Goal: Task Accomplishment & Management: Complete application form

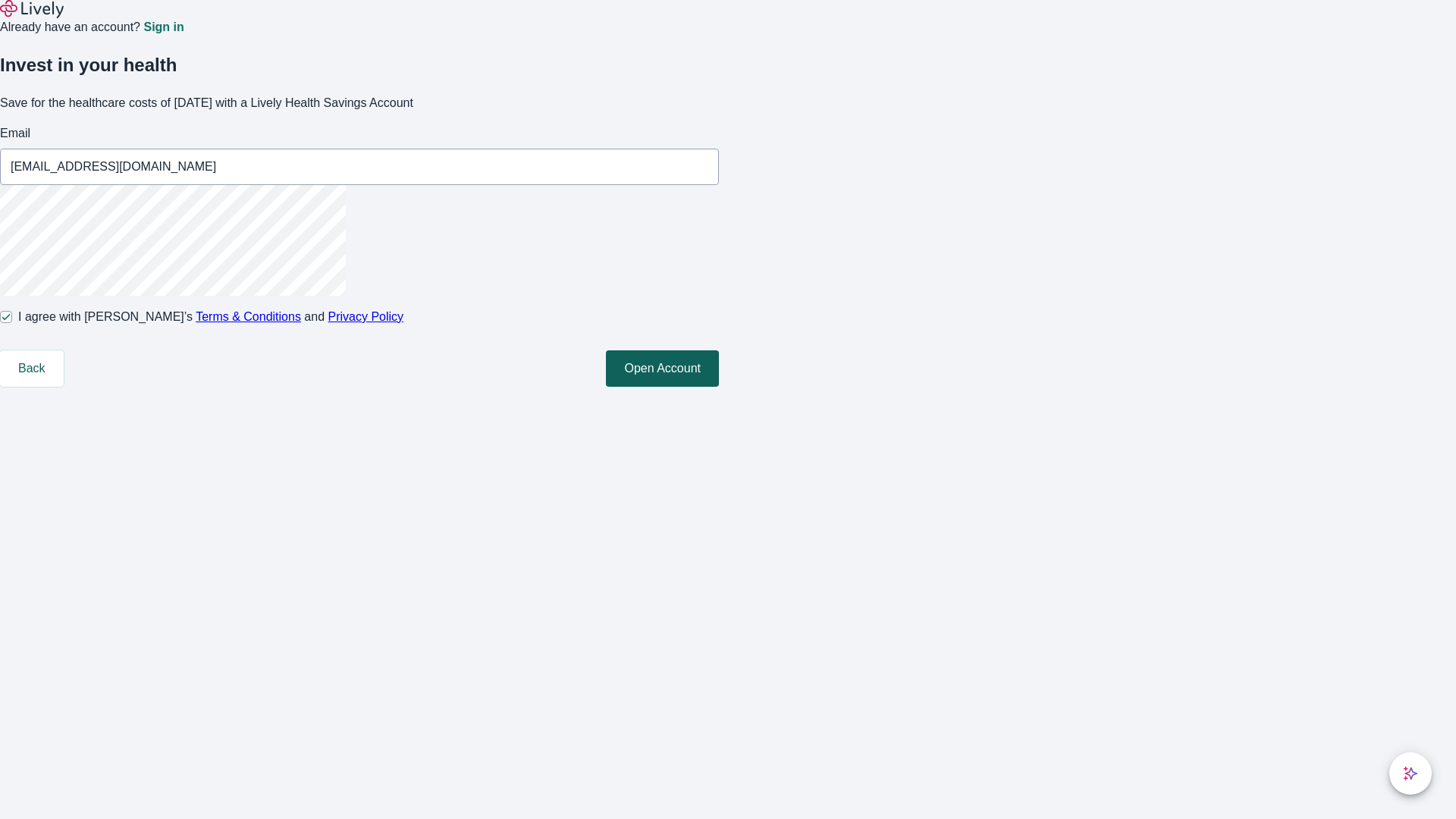
click at [719, 387] on button "Open Account" at bounding box center [662, 368] width 113 height 37
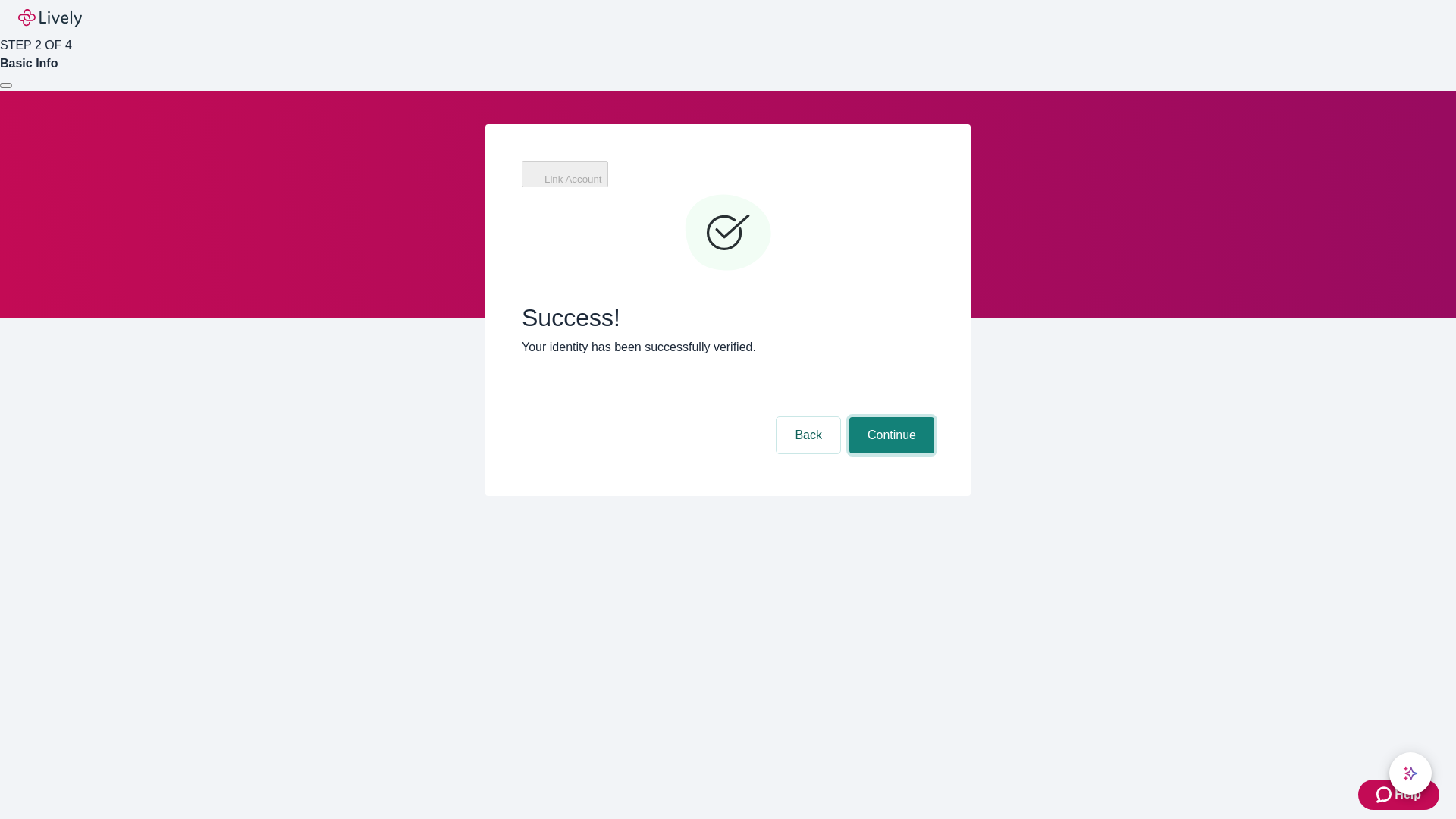
click at [889, 418] on button "Continue" at bounding box center [891, 435] width 85 height 37
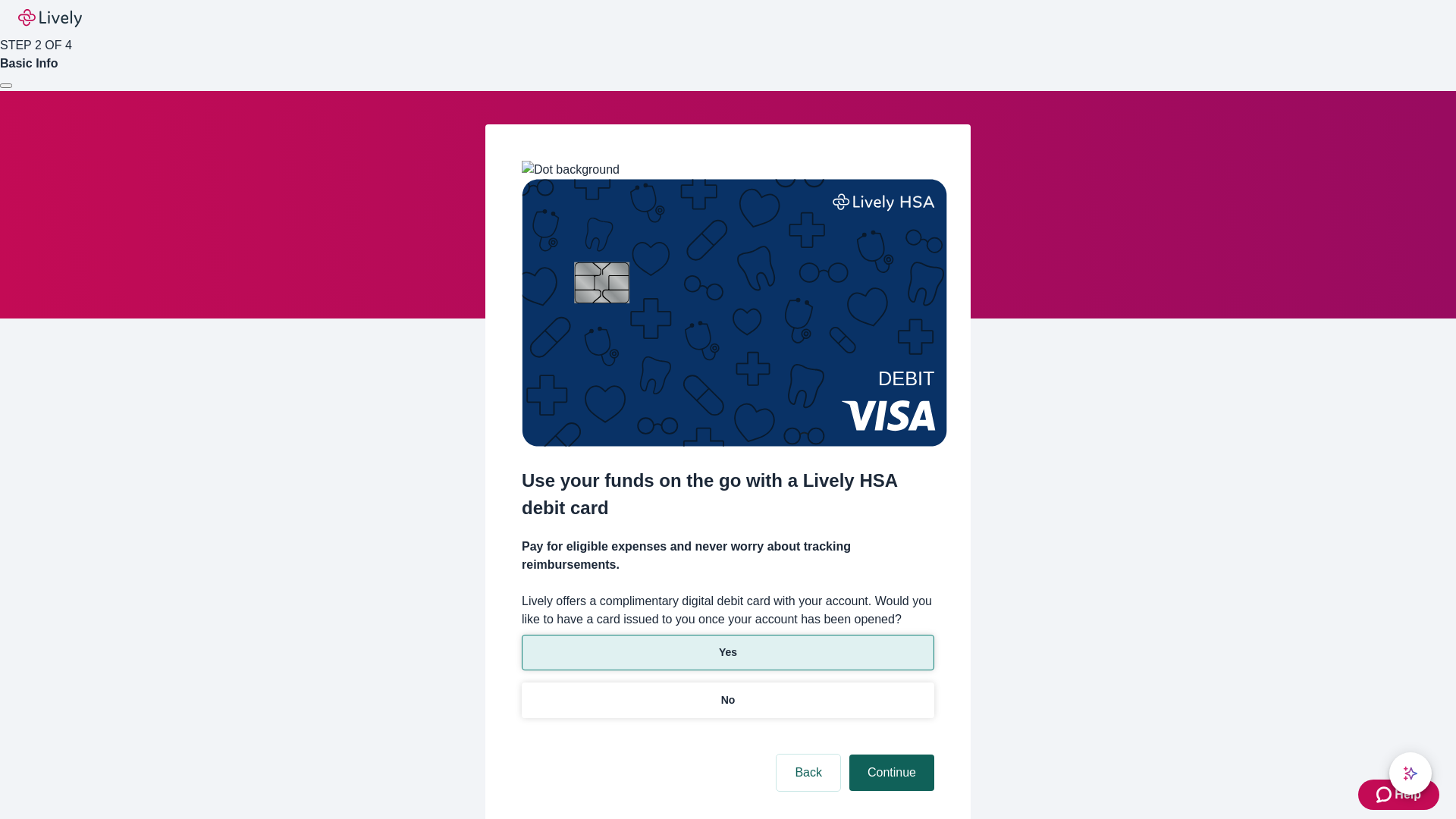
click at [727, 645] on p "Yes" at bounding box center [728, 653] width 18 height 16
click at [889, 755] on button "Continue" at bounding box center [891, 773] width 85 height 37
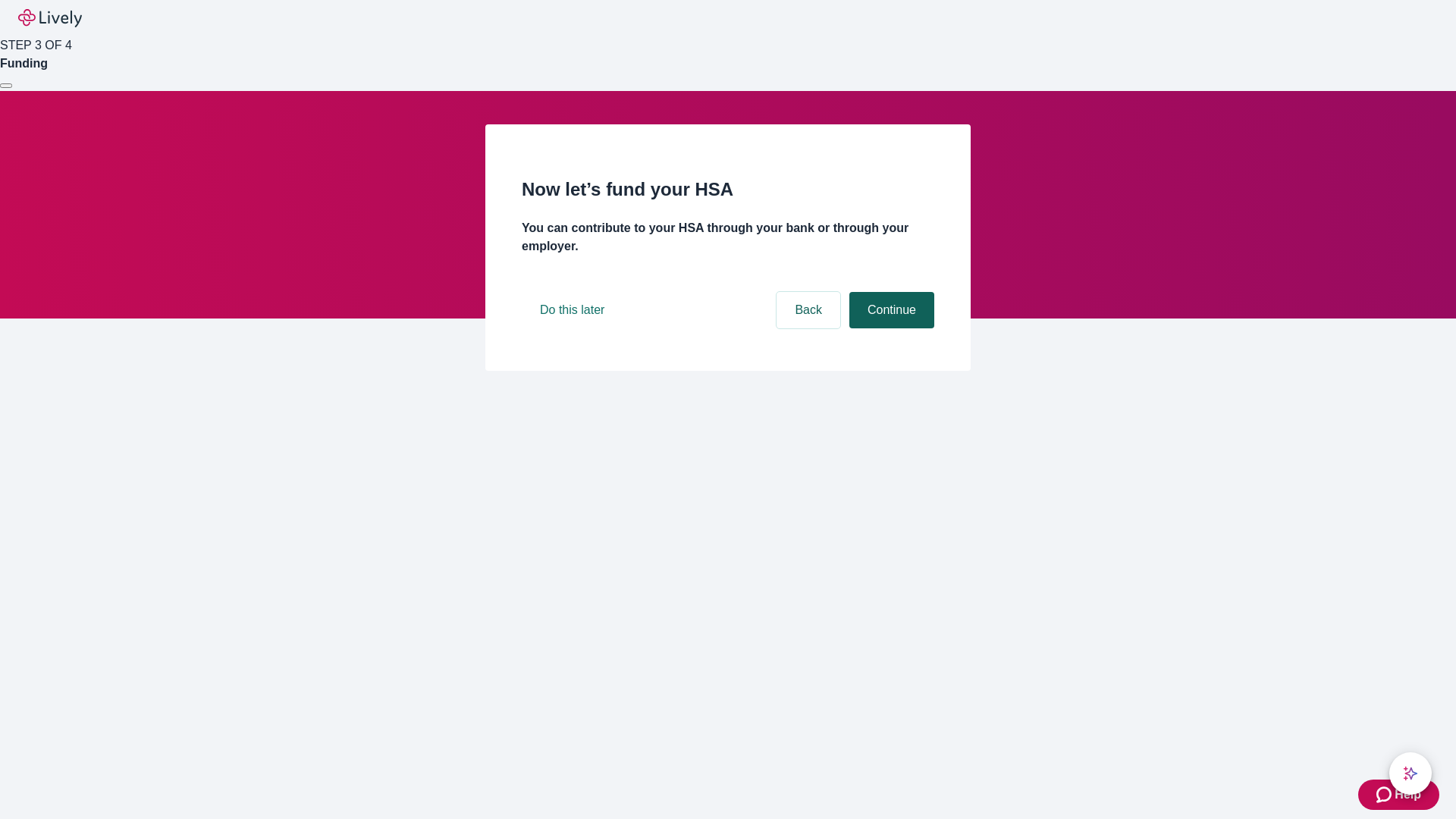
click at [889, 328] on button "Continue" at bounding box center [891, 310] width 85 height 37
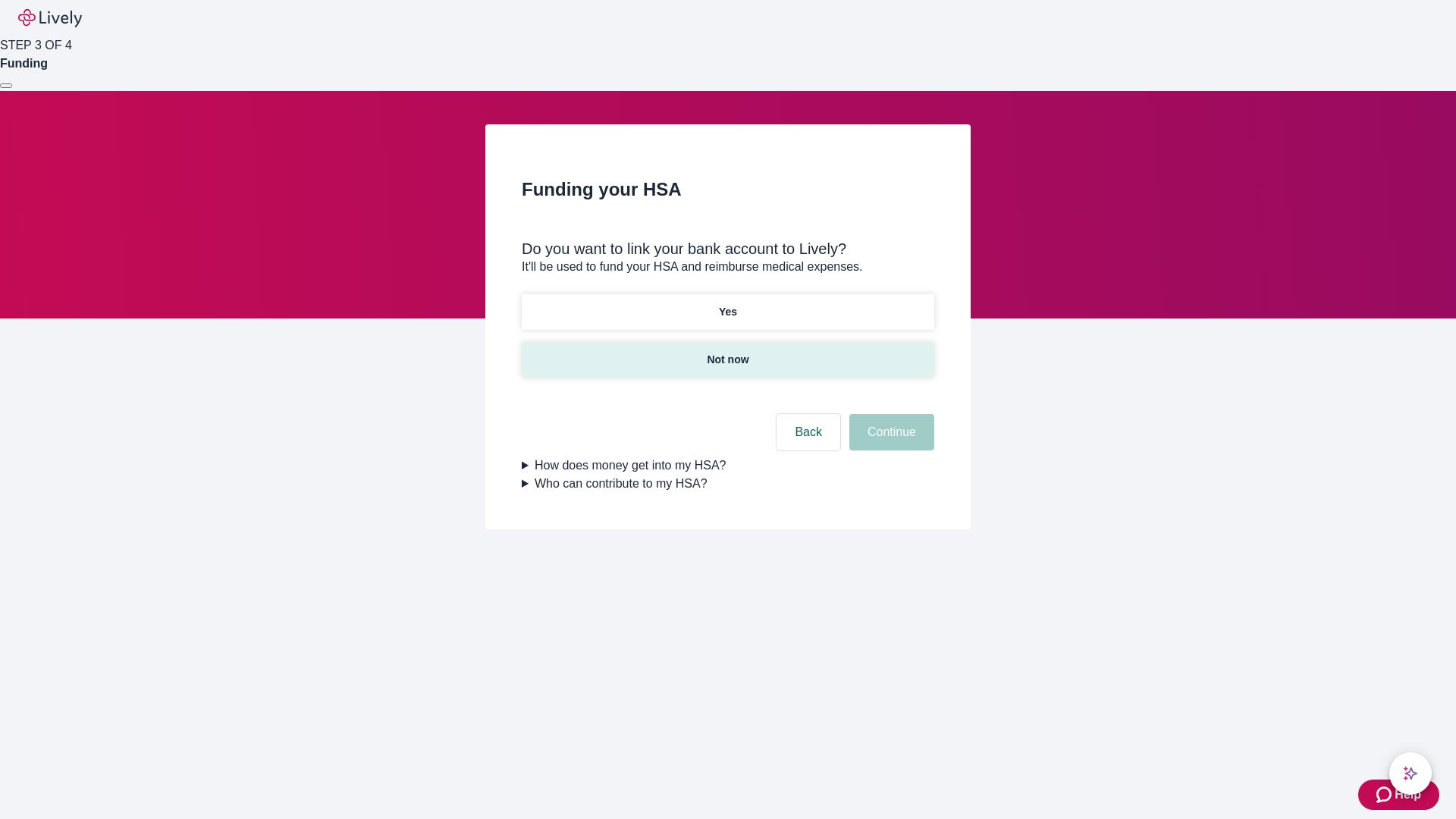
click at [727, 352] on p "Not now" at bounding box center [727, 360] width 42 height 16
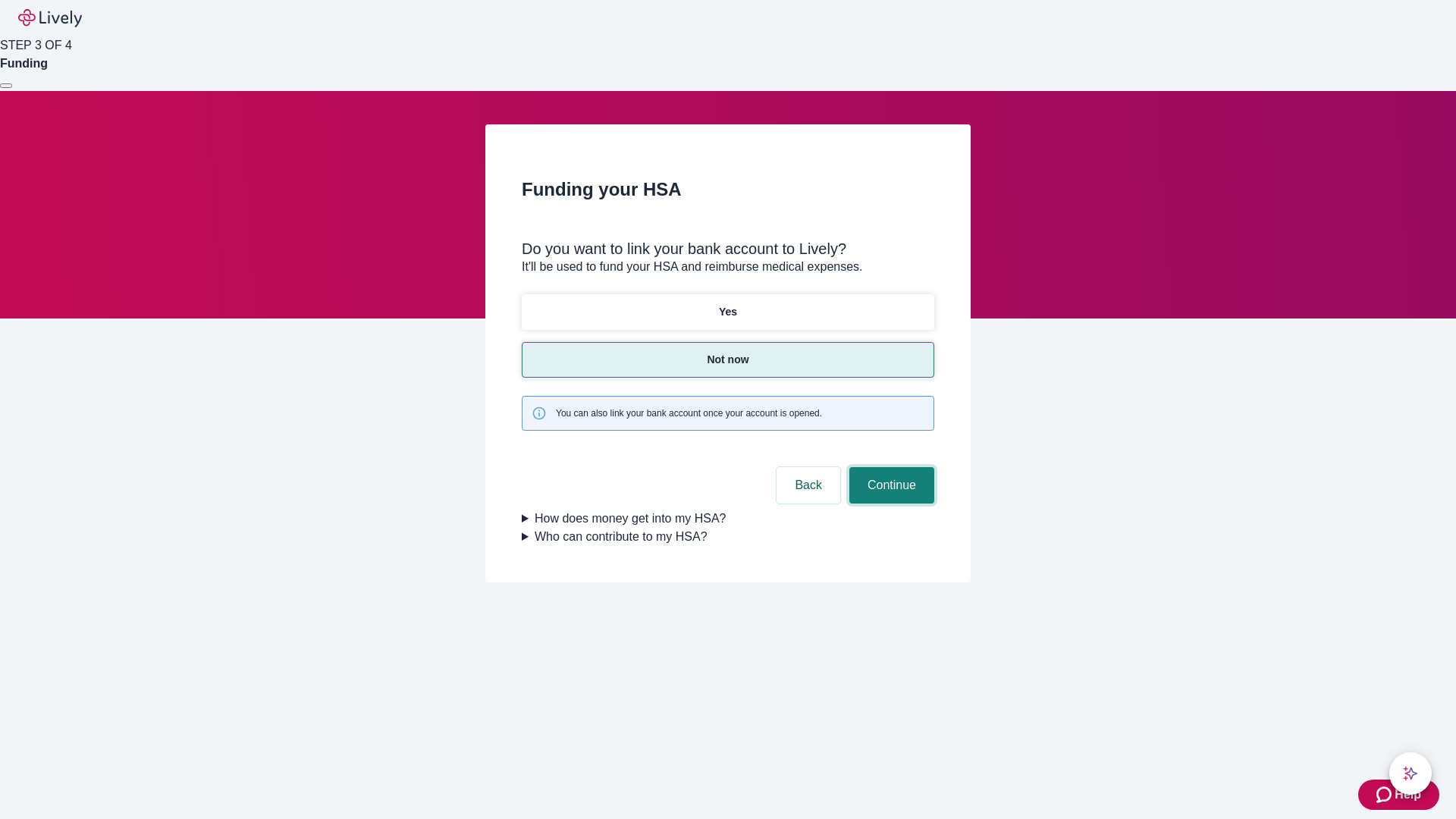
click at [889, 467] on button "Continue" at bounding box center [891, 485] width 85 height 37
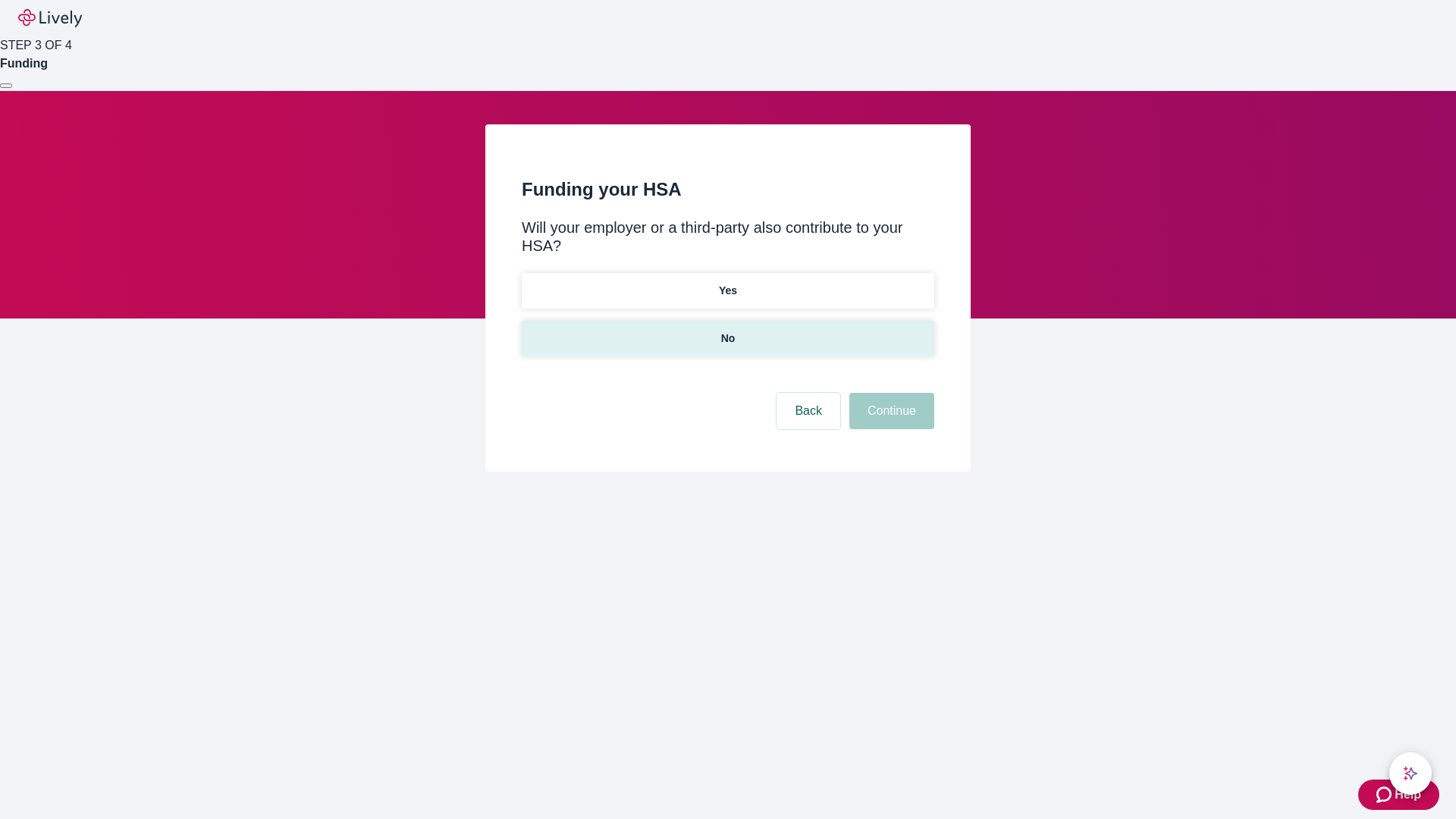
click at [727, 331] on p "No" at bounding box center [728, 339] width 14 height 16
click at [889, 393] on button "Continue" at bounding box center [891, 410] width 85 height 37
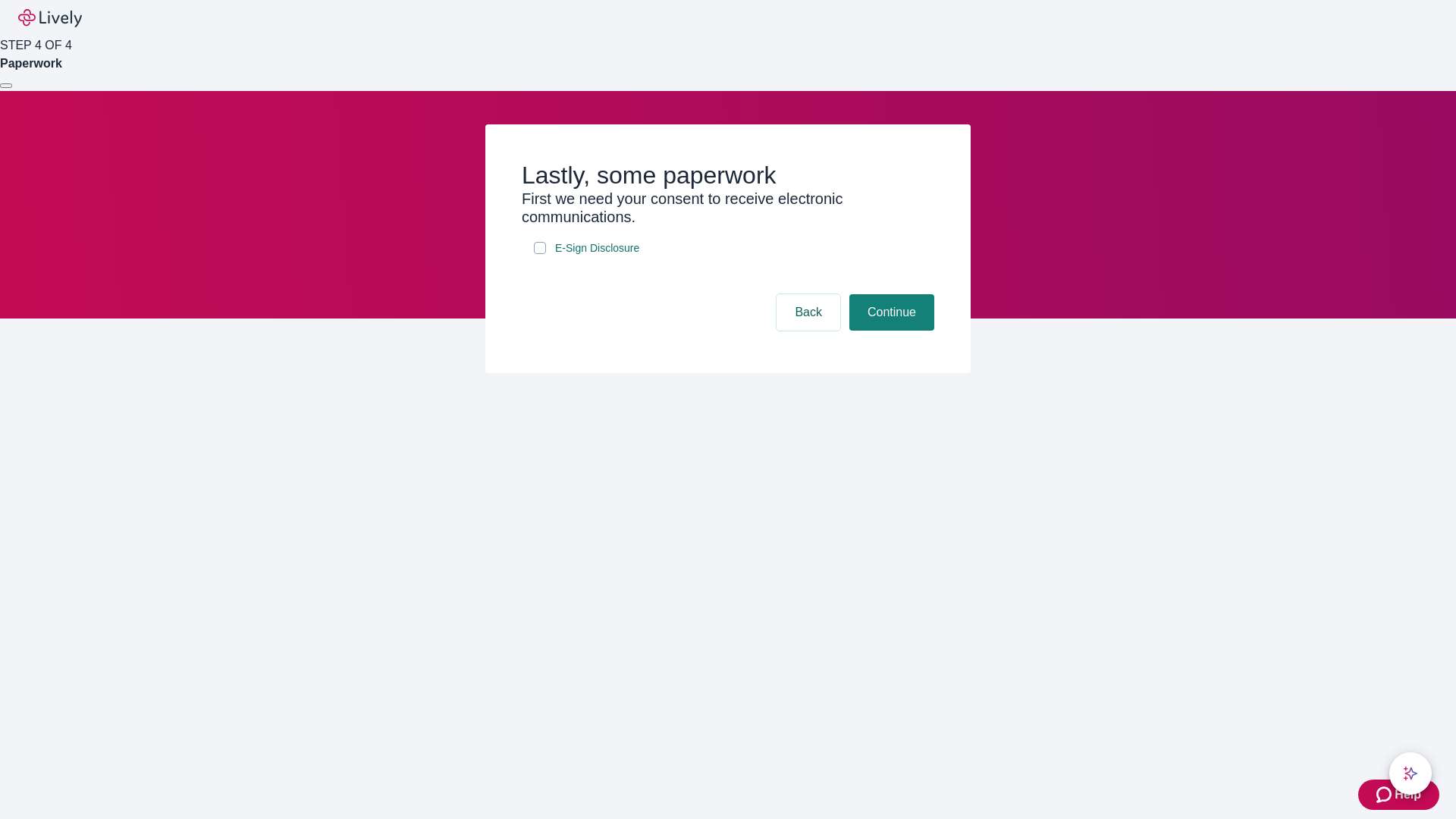
click at [540, 254] on input "E-Sign Disclosure" at bounding box center [540, 248] width 12 height 12
checkbox input "true"
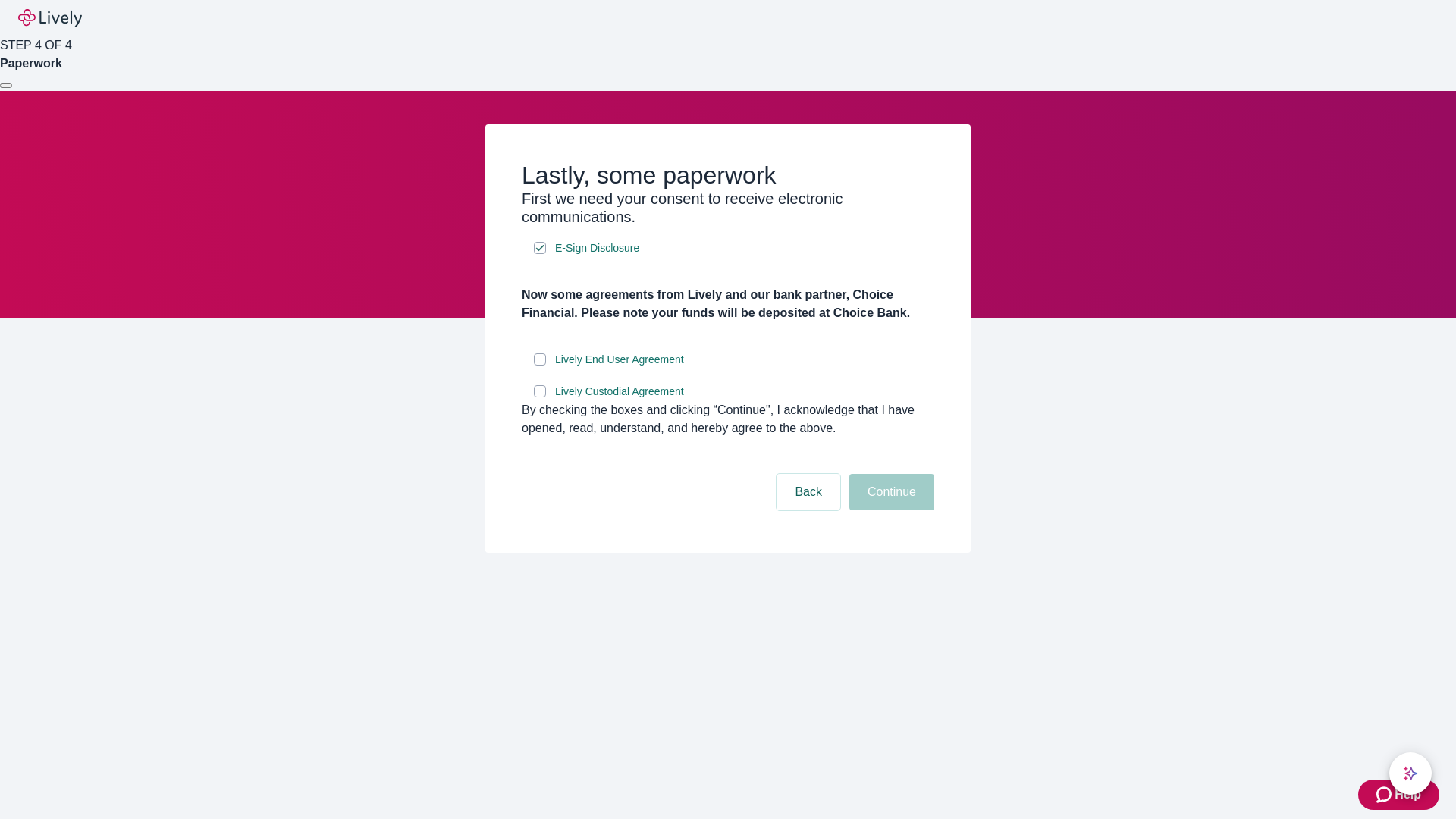
click at [540, 366] on input "Lively End User Agreement" at bounding box center [540, 360] width 12 height 12
checkbox input "true"
click at [540, 397] on input "Lively Custodial Agreement" at bounding box center [540, 392] width 12 height 12
checkbox input "true"
click at [889, 510] on button "Continue" at bounding box center [891, 492] width 85 height 37
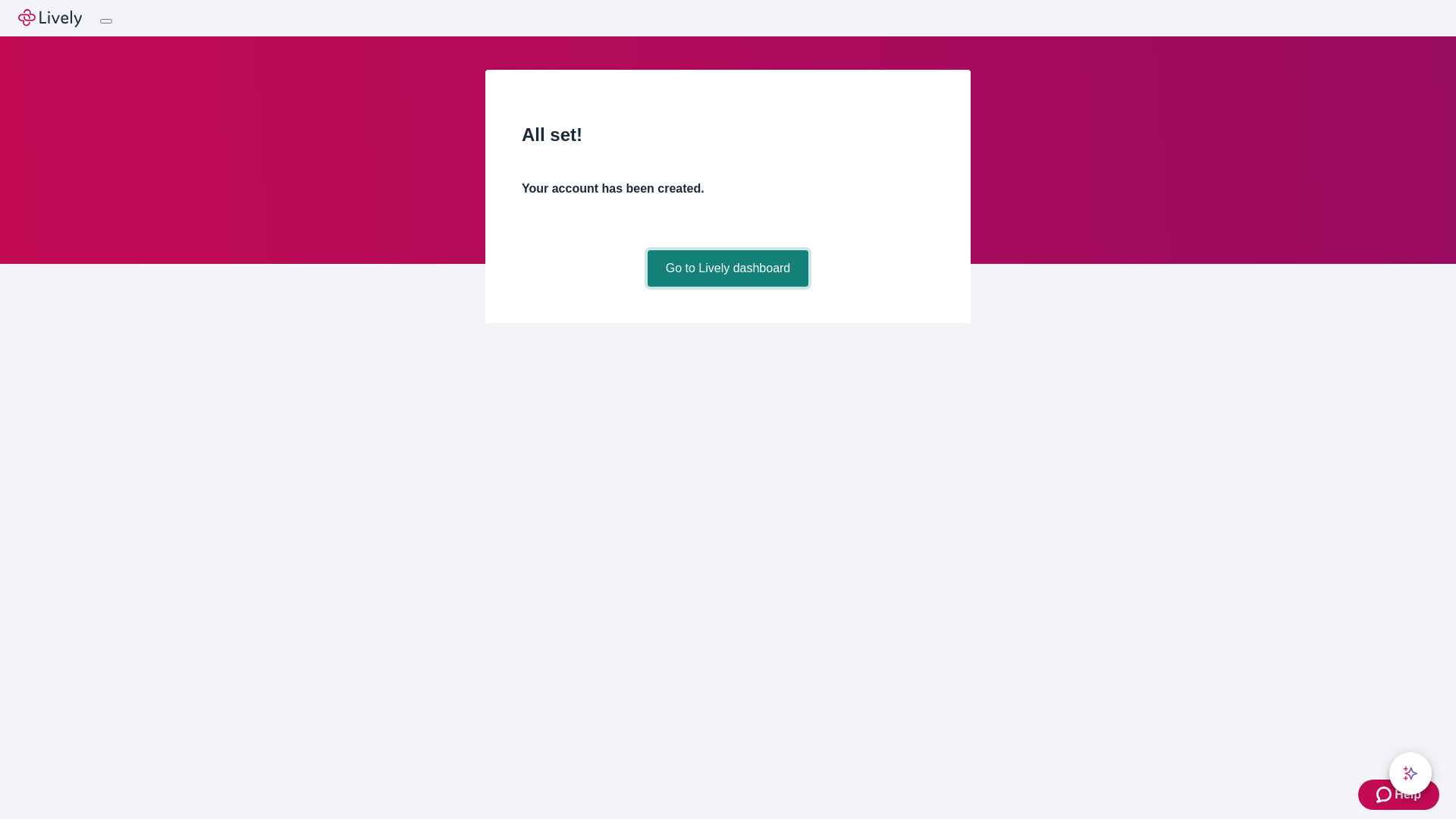
click at [727, 286] on link "Go to Lively dashboard" at bounding box center [728, 269] width 161 height 37
